Goal: Find contact information: Find contact information

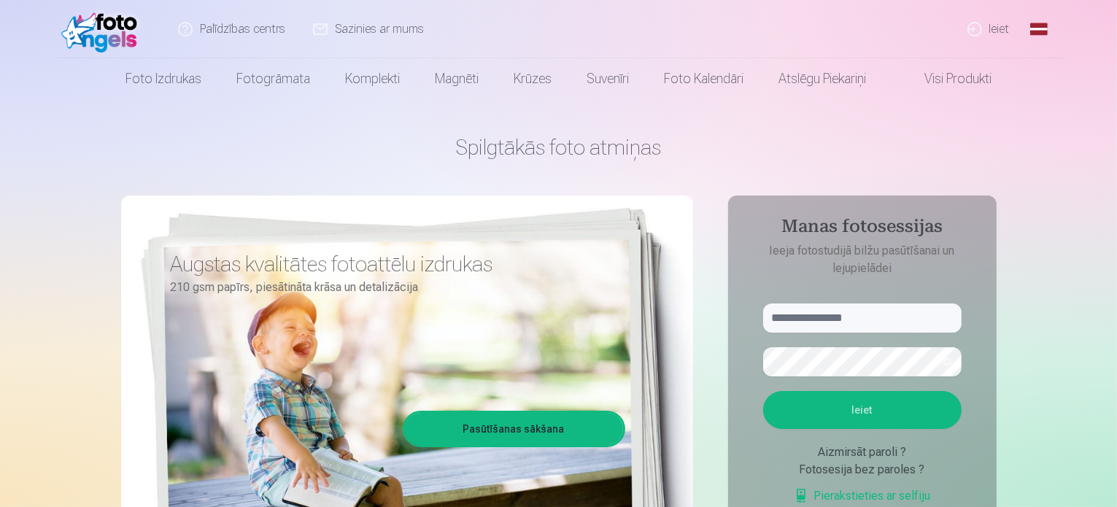
click at [994, 23] on link "Ieiet" at bounding box center [989, 29] width 70 height 58
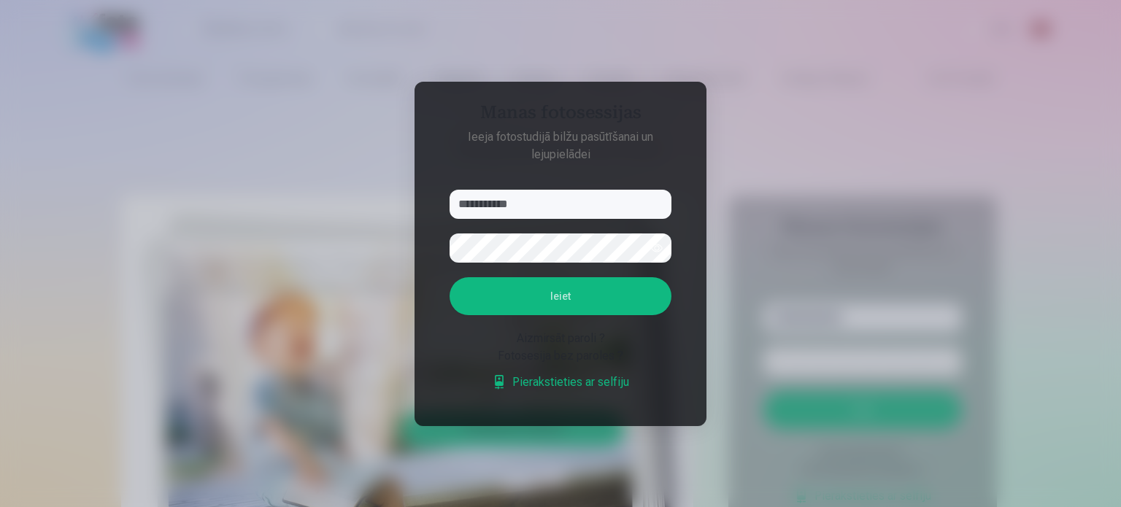
type input "**********"
click at [449, 277] on button "Ieiet" at bounding box center [560, 296] width 222 height 38
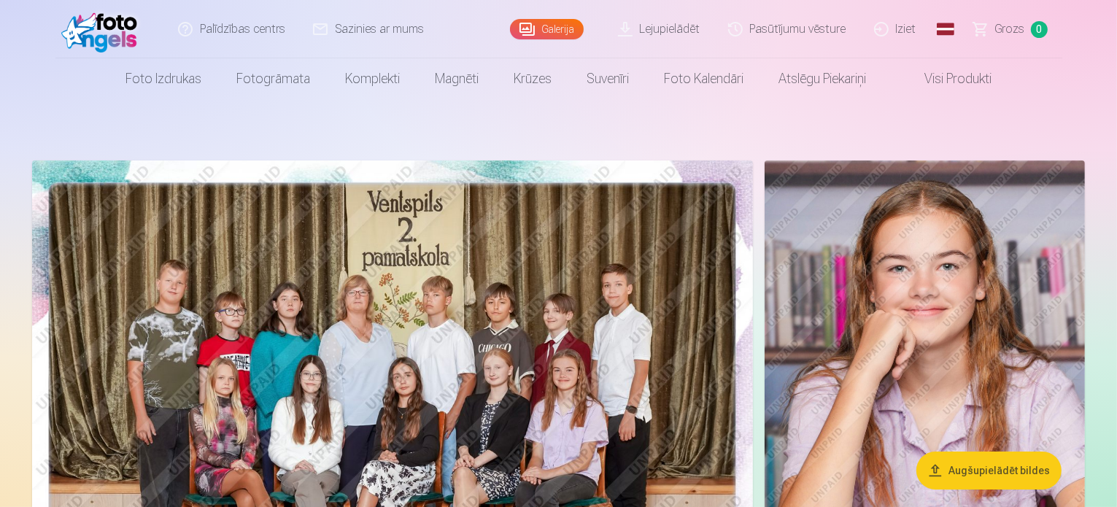
click at [382, 34] on link "Sazinies ar mums" at bounding box center [369, 29] width 139 height 58
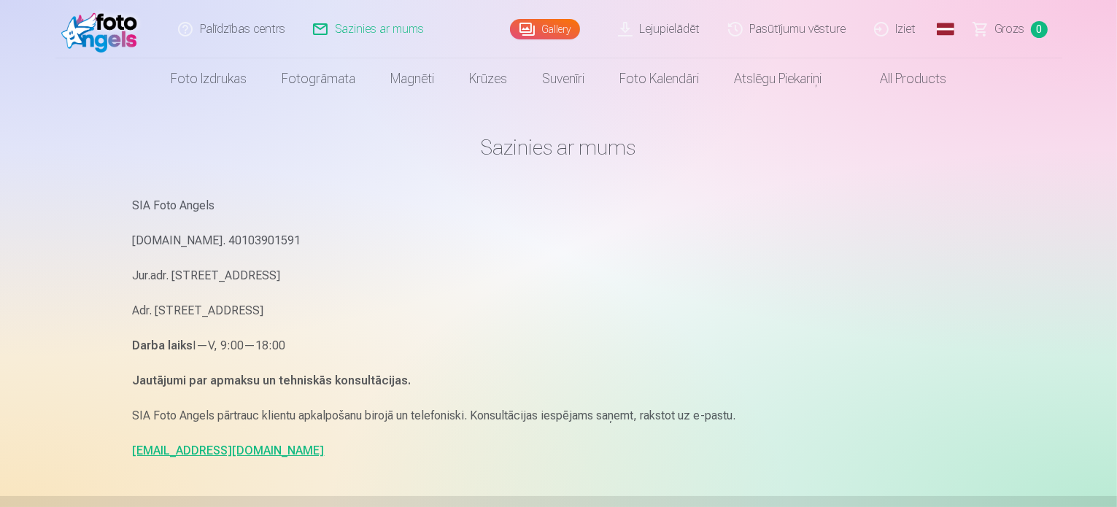
click at [191, 452] on link "info@fotoangels.lv" at bounding box center [229, 451] width 192 height 14
click at [344, 453] on p "info@fotoangels.lv" at bounding box center [559, 451] width 852 height 20
